Goal: Find specific page/section: Find specific page/section

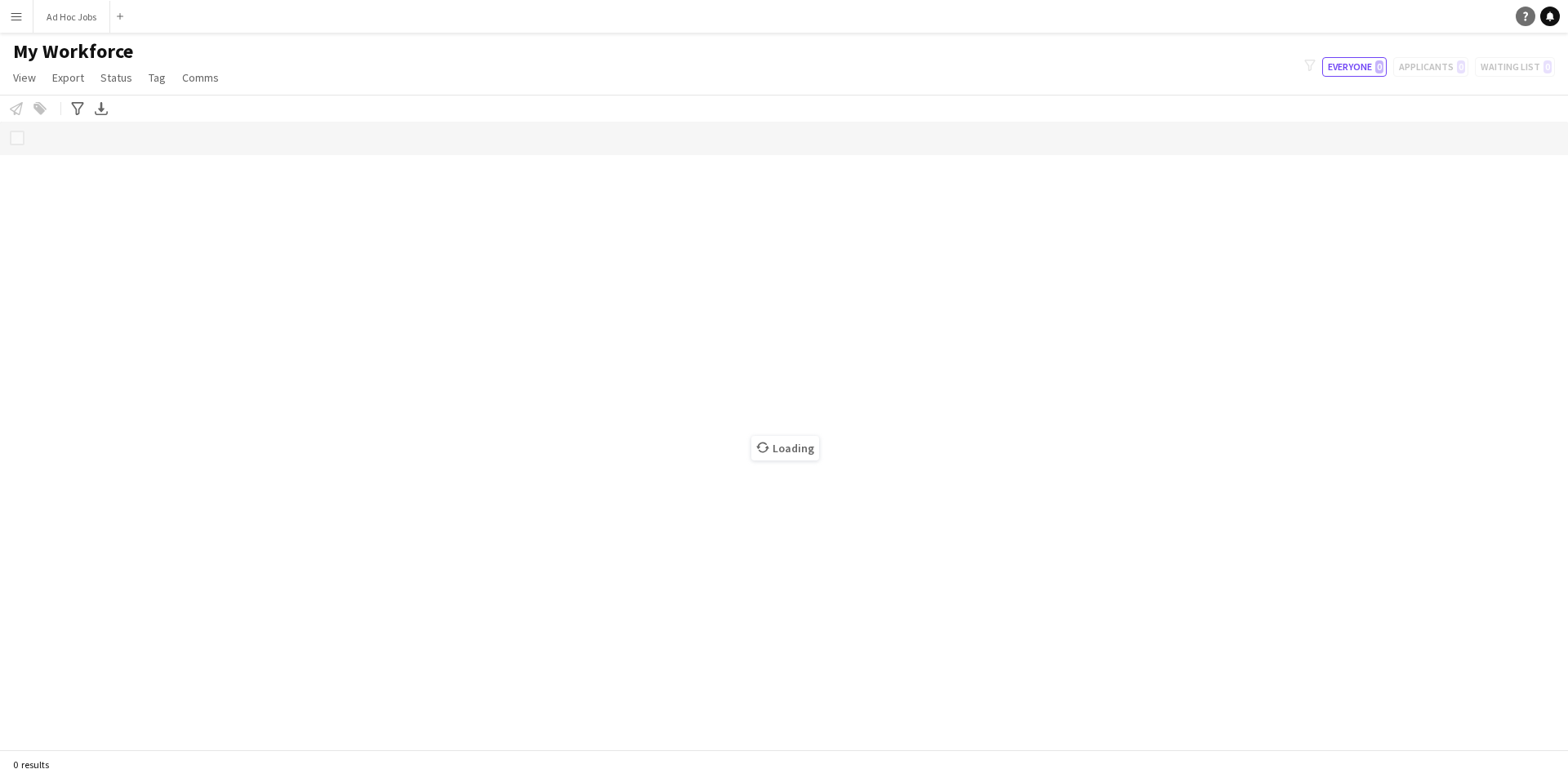
click at [1525, 14] on icon "Help" at bounding box center [1525, 16] width 10 height 10
click at [1524, 7] on link "Help" at bounding box center [1525, 16] width 20 height 20
click at [14, 16] on app-icon "Menu" at bounding box center [16, 16] width 13 height 13
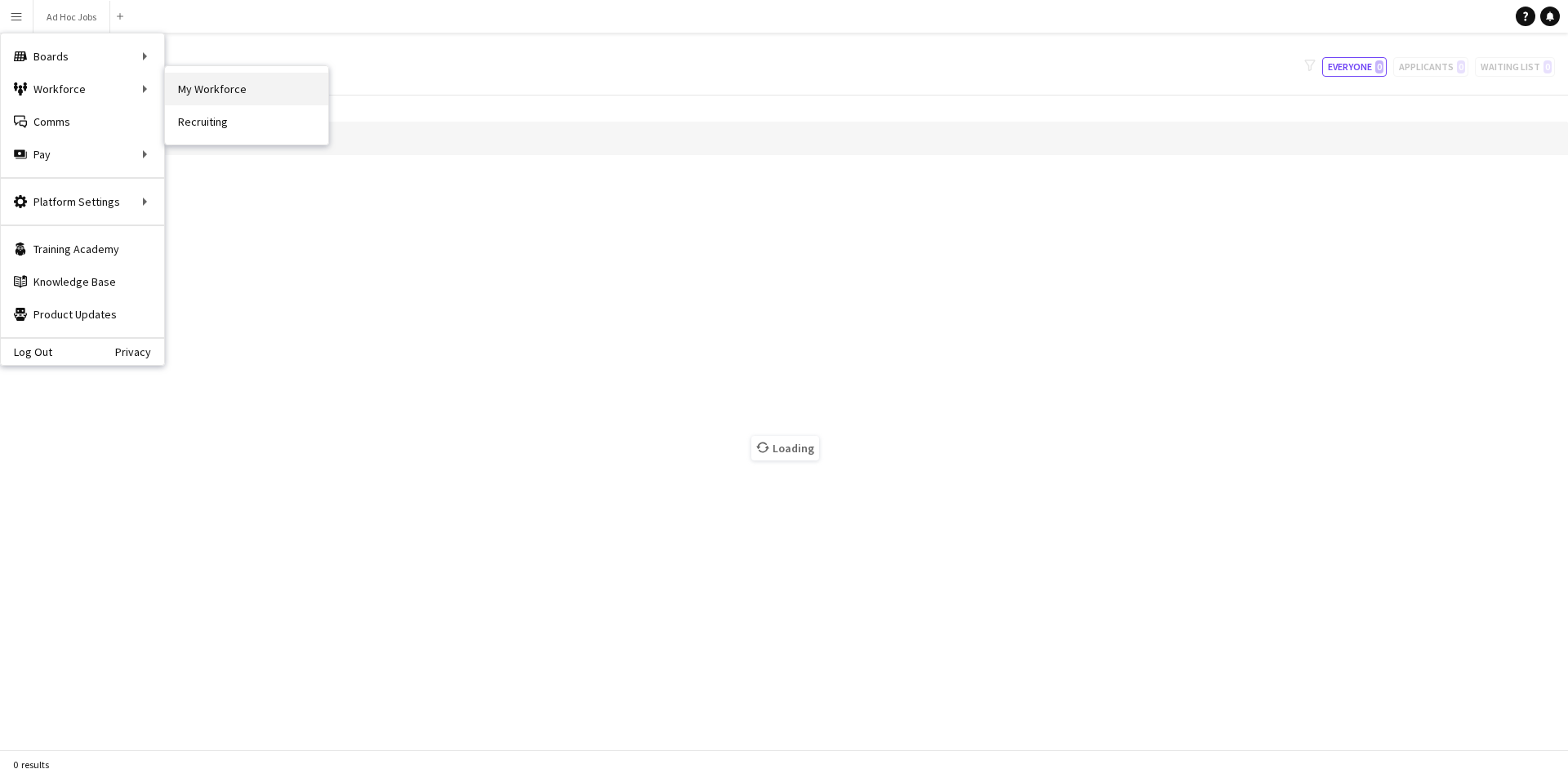
click at [207, 89] on link "My Workforce" at bounding box center [247, 89] width 163 height 33
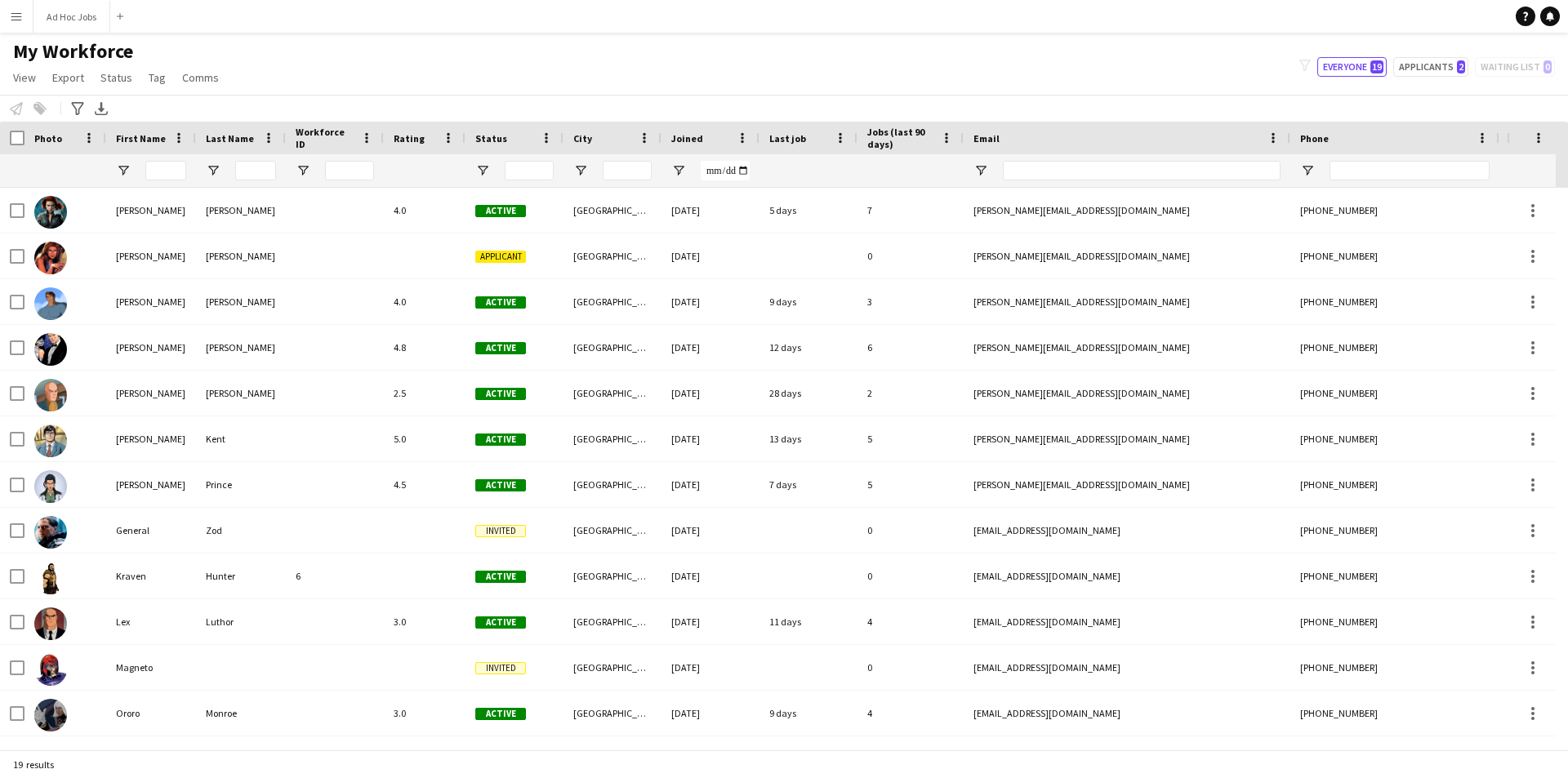
type input "**********"
click at [1529, 23] on link "Help" at bounding box center [1525, 16] width 20 height 20
click at [1526, 13] on icon at bounding box center [1525, 16] width 5 height 9
click at [1520, 21] on link "Help" at bounding box center [1525, 16] width 20 height 20
click at [1525, 20] on icon at bounding box center [1525, 16] width 5 height 9
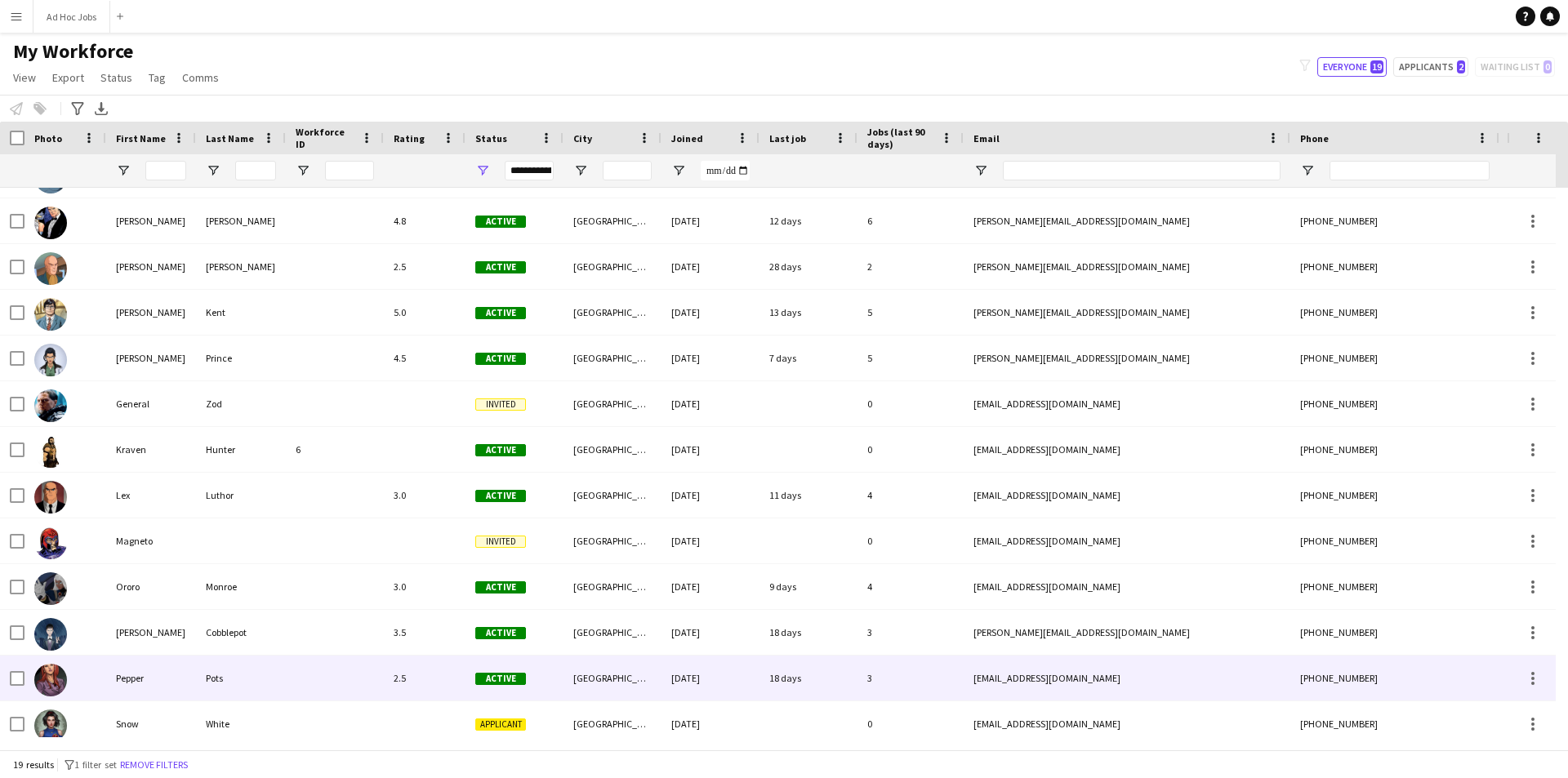
scroll to position [163, 0]
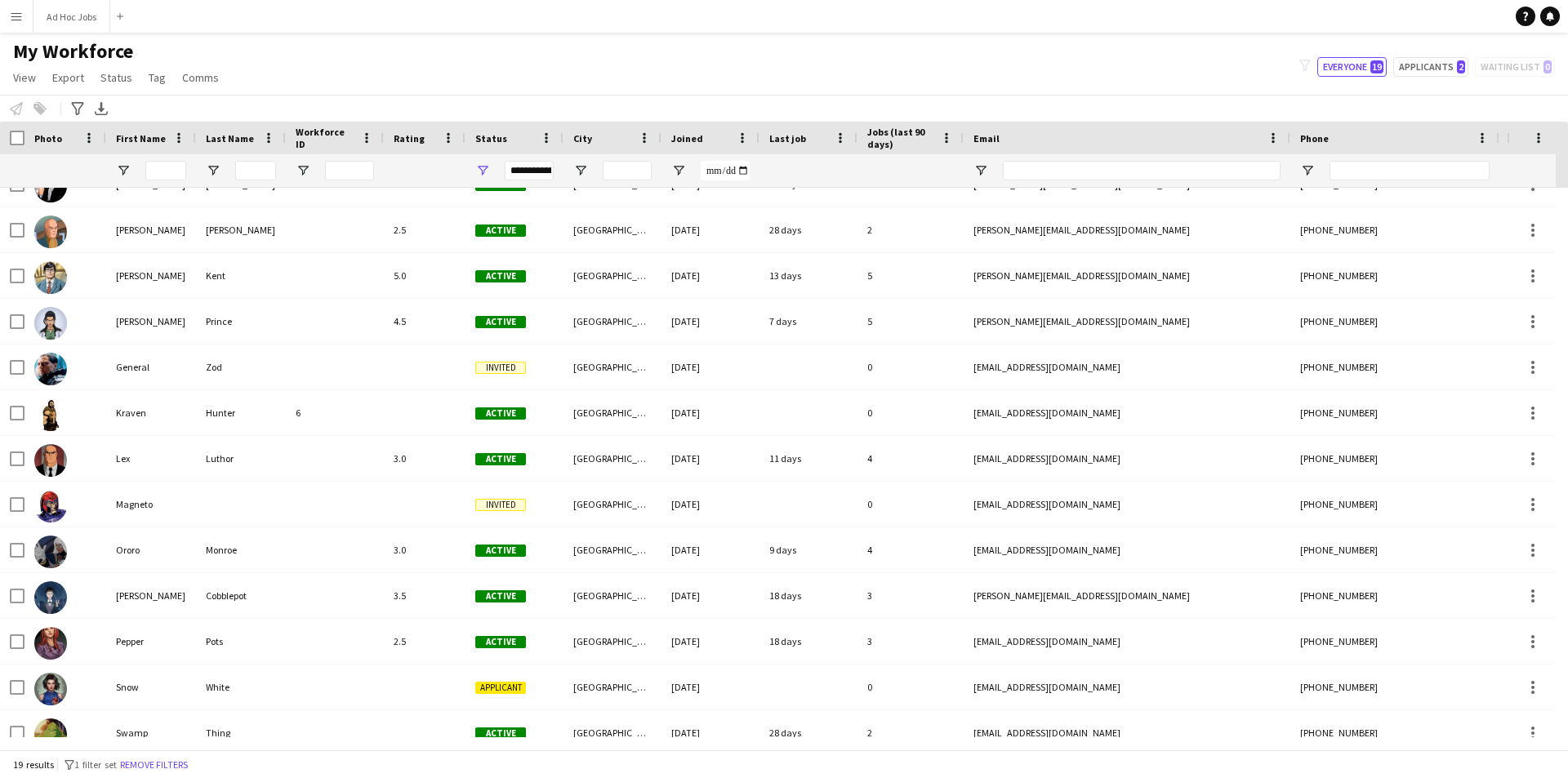
click at [1157, 66] on div "My Workforce View Views Default view New view Update view Delete view Edit name…" at bounding box center [784, 67] width 1568 height 56
